Goal: Task Accomplishment & Management: Complete application form

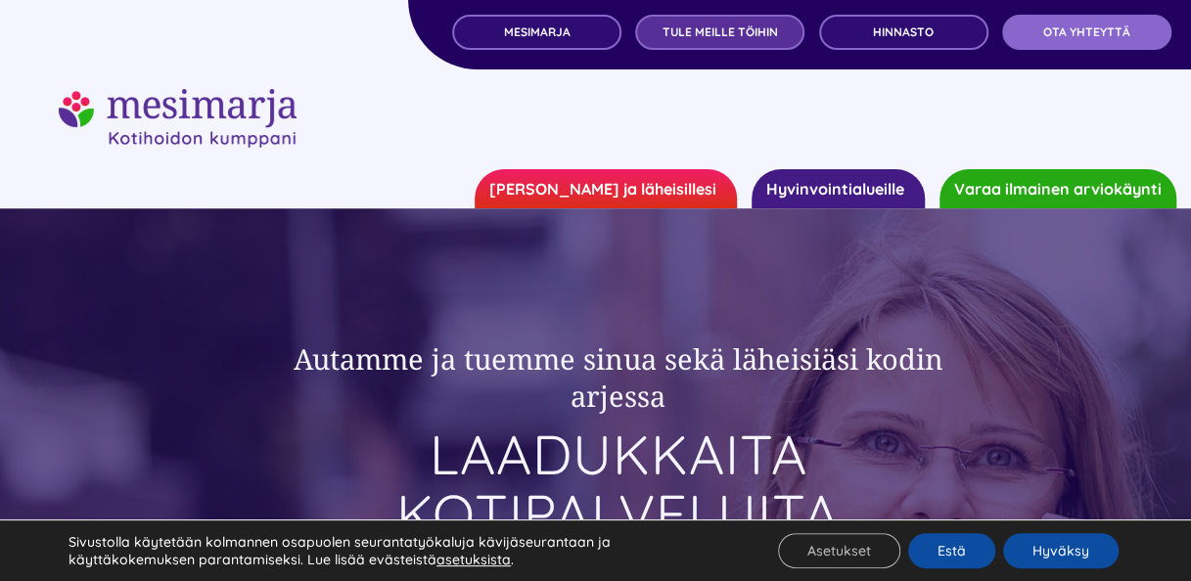
click at [737, 25] on span "TULE MEILLE TÖIHIN" at bounding box center [719, 32] width 115 height 14
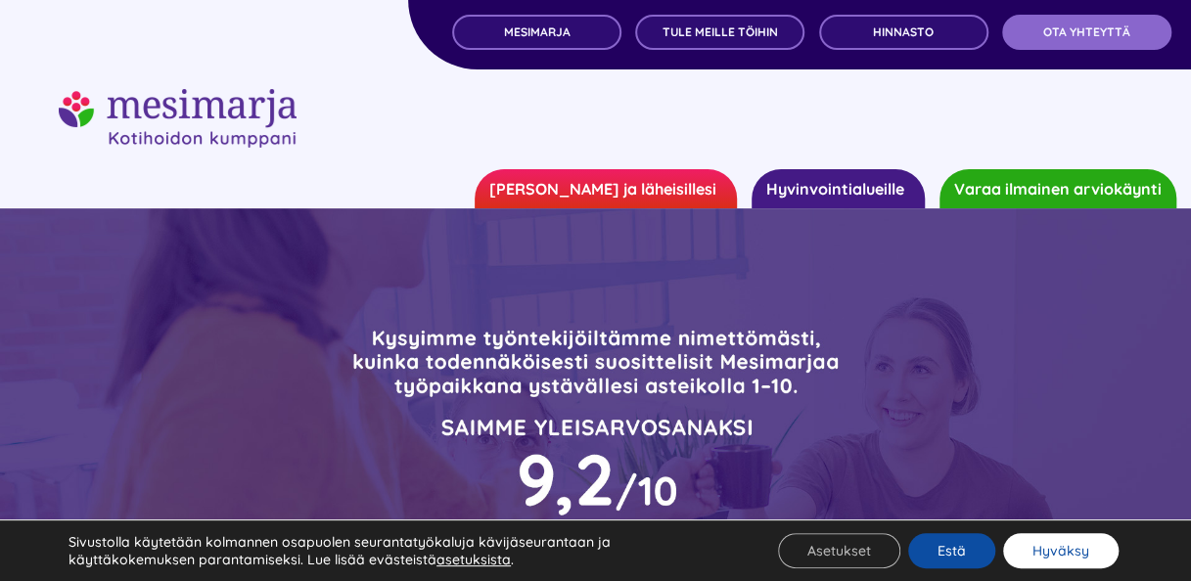
click at [1034, 548] on button "Hyväksy" at bounding box center [1060, 550] width 115 height 35
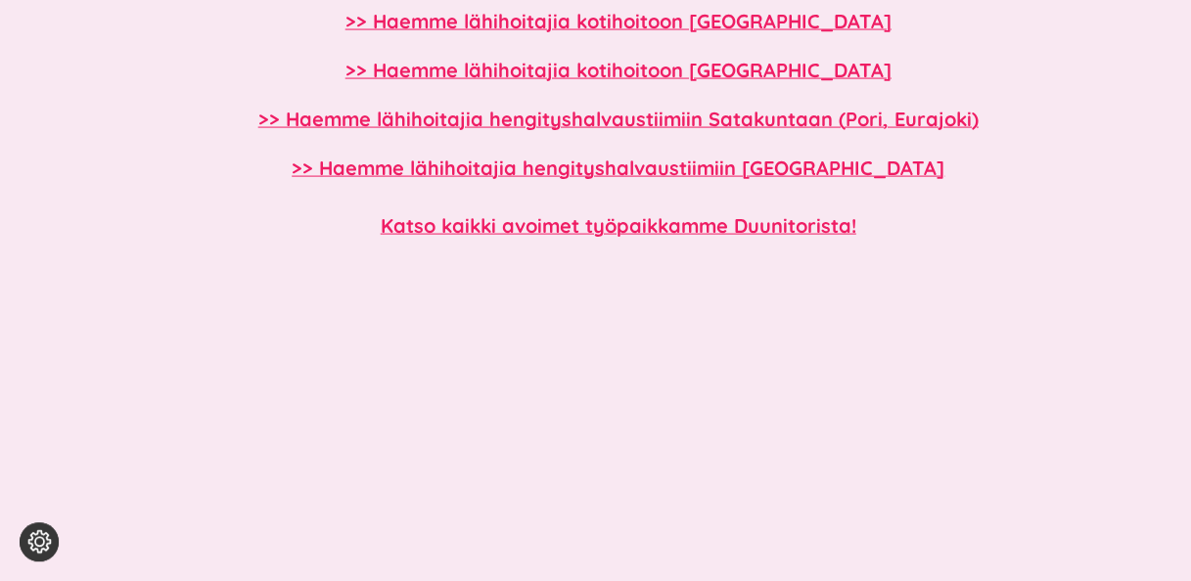
scroll to position [1912, 0]
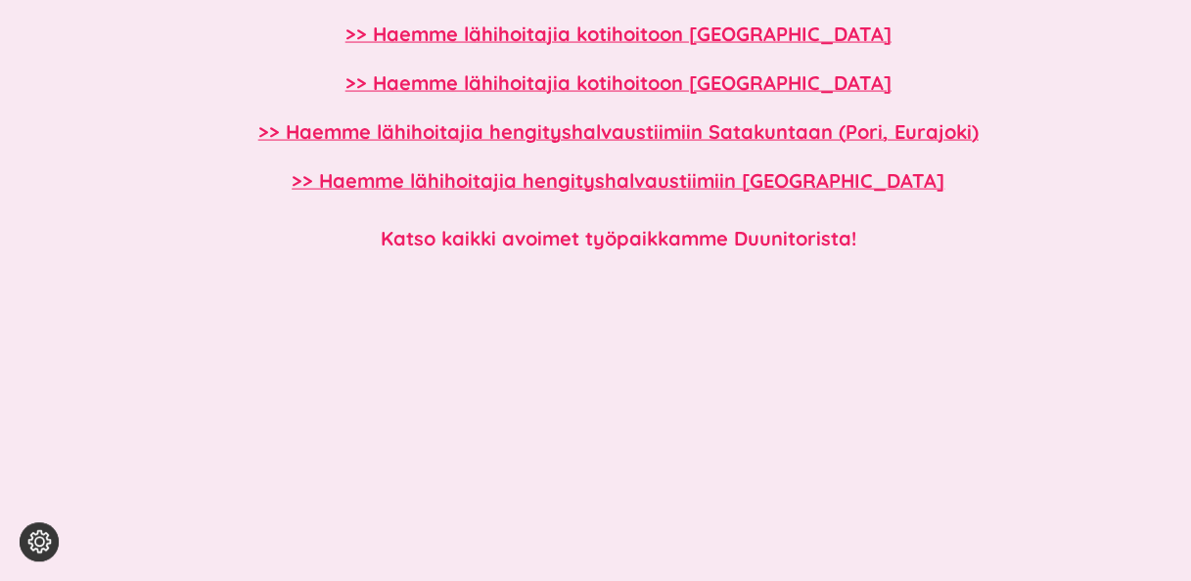
click at [603, 235] on b "Katso kaikki avoimet työpaikkamme Duunitorista!" at bounding box center [618, 238] width 475 height 24
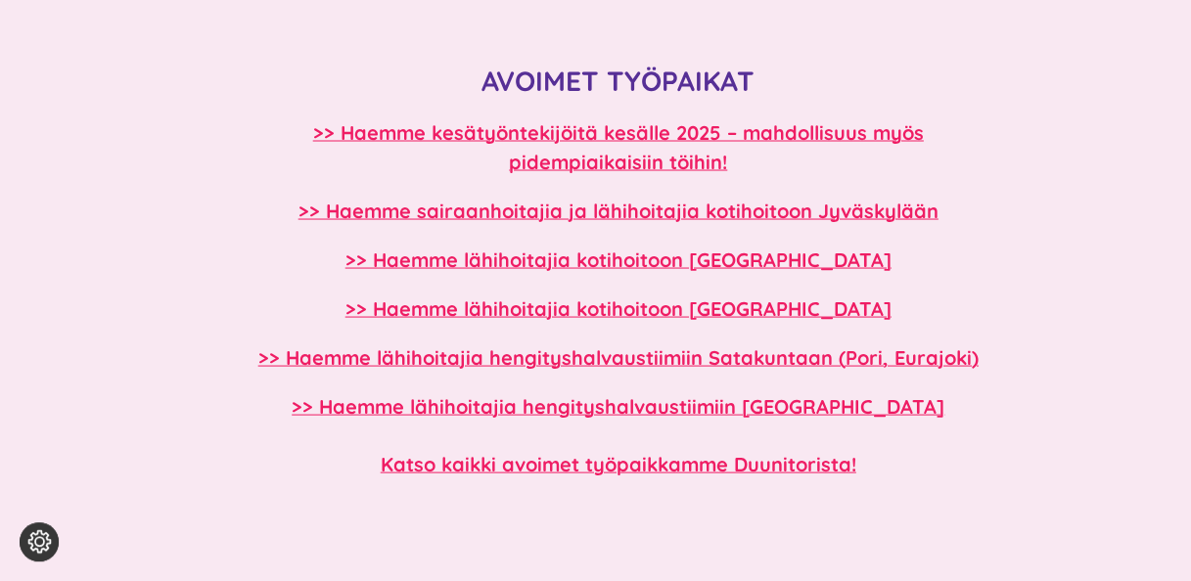
scroll to position [1674, 0]
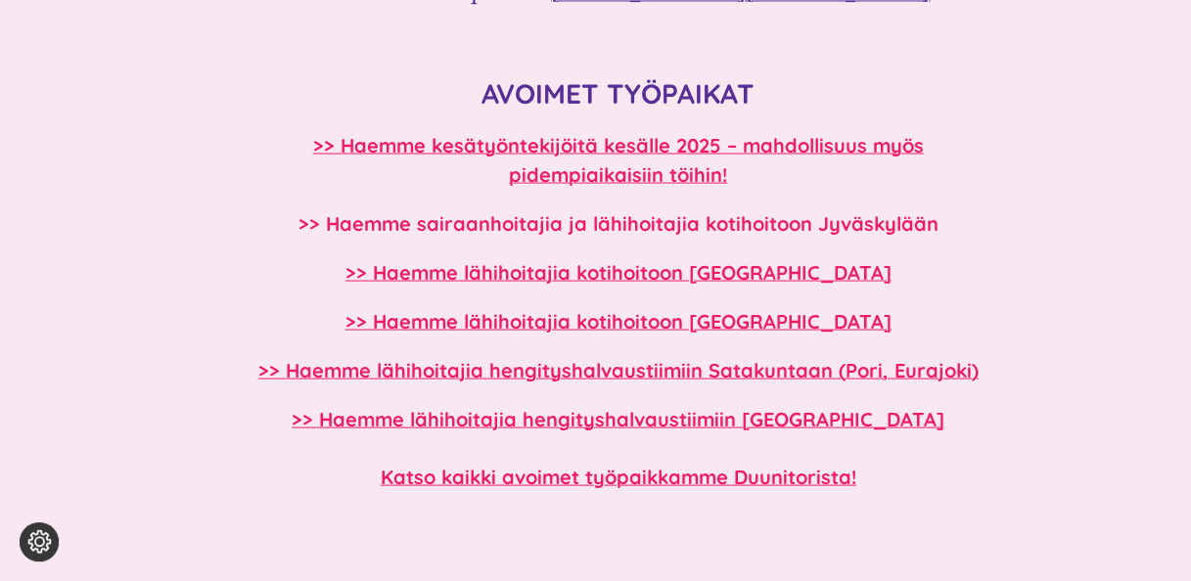
click at [615, 221] on b ">> Haemme sairaanhoitajia ja lähihoitajia kotihoitoon Jyväskylään" at bounding box center [618, 222] width 640 height 24
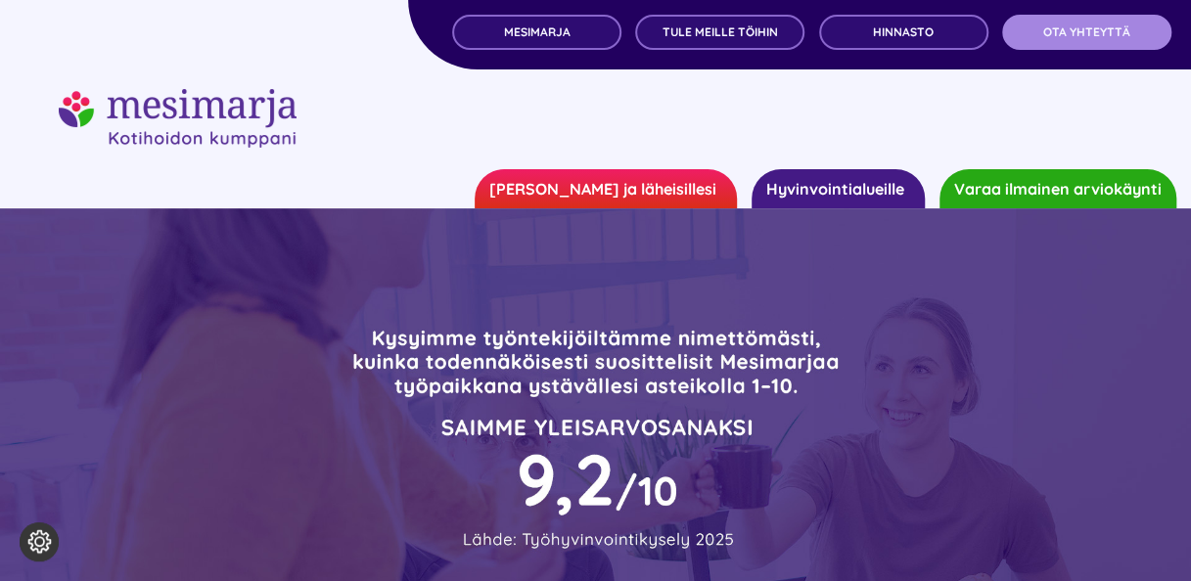
click at [1078, 32] on span "OTA YHTEYTTÄ" at bounding box center [1086, 32] width 87 height 14
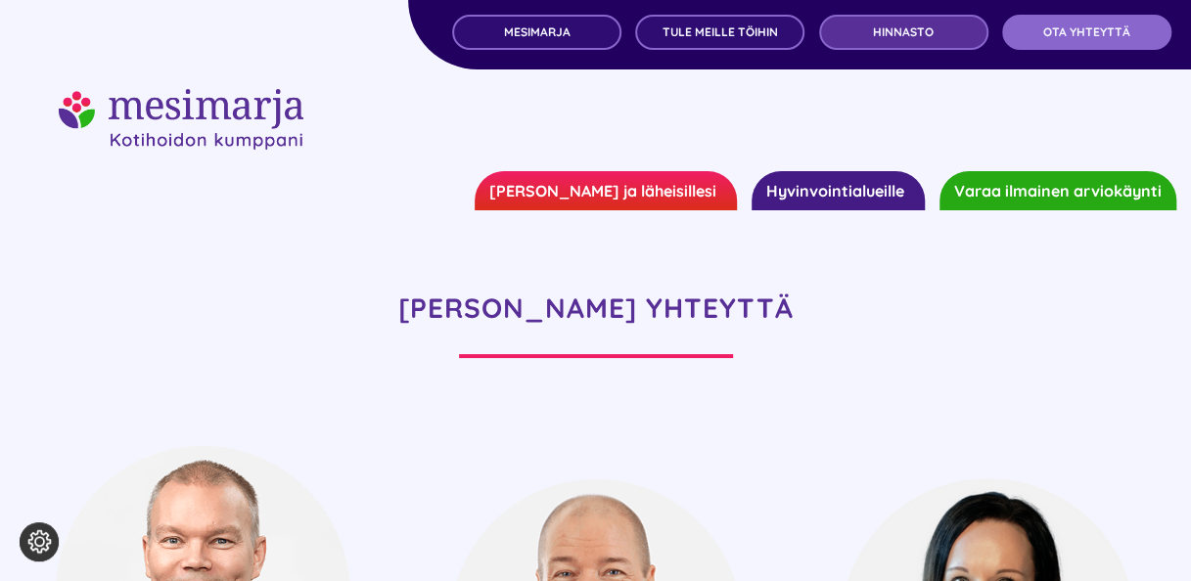
click at [916, 37] on span "Hinnasto" at bounding box center [903, 32] width 61 height 14
